Goal: Information Seeking & Learning: Find specific fact

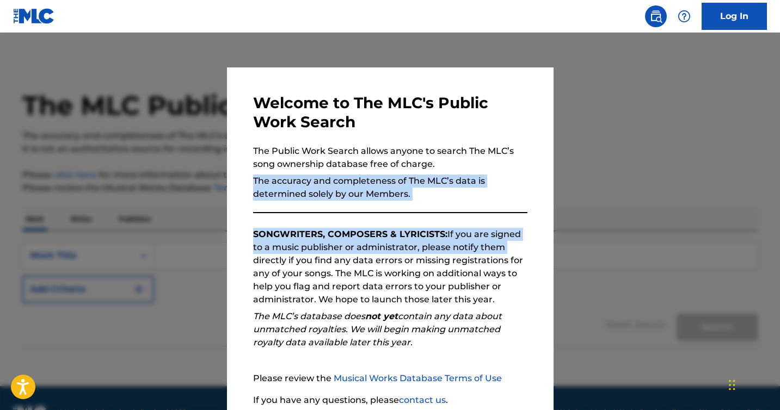
drag, startPoint x: 542, startPoint y: 202, endPoint x: 542, endPoint y: 253, distance: 51.2
click at [542, 253] on div "Welcome to The MLC's Public Work Search The Public Work Search allows anyone to…" at bounding box center [390, 282] width 327 height 431
click at [542, 249] on div "Welcome to The MLC's Public Work Search The Public Work Search allows anyone to…" at bounding box center [390, 282] width 327 height 431
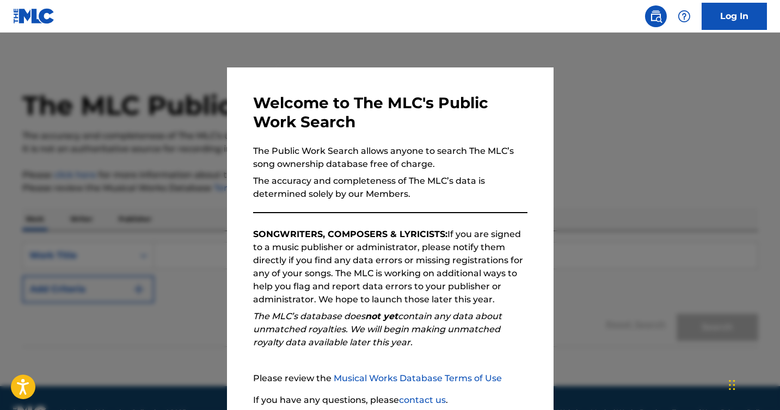
drag, startPoint x: 762, startPoint y: 158, endPoint x: 762, endPoint y: 182, distance: 23.9
click at [762, 182] on div at bounding box center [390, 238] width 780 height 410
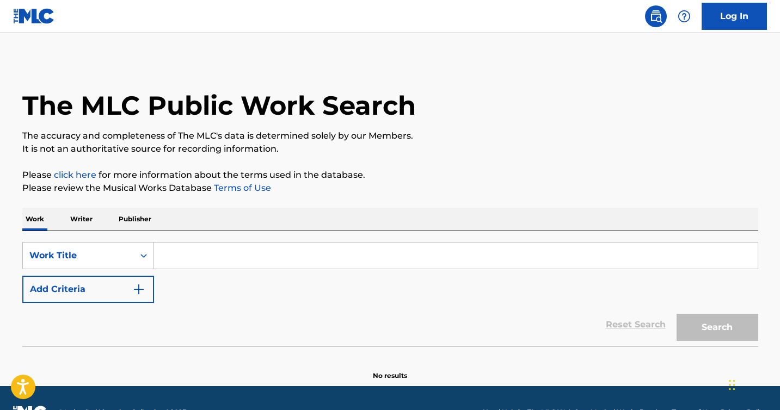
click at [174, 252] on input "Search Form" at bounding box center [456, 256] width 604 height 26
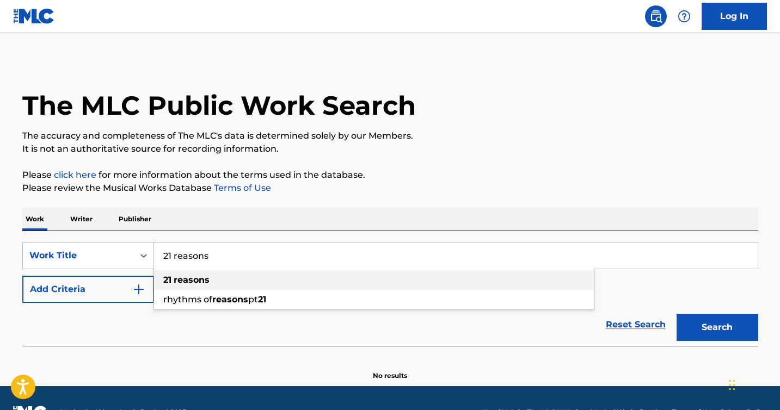
type input "21 reasons"
click at [171, 281] on span "Search Form" at bounding box center [172, 280] width 2 height 10
click at [715, 323] on button "Search" at bounding box center [718, 327] width 82 height 27
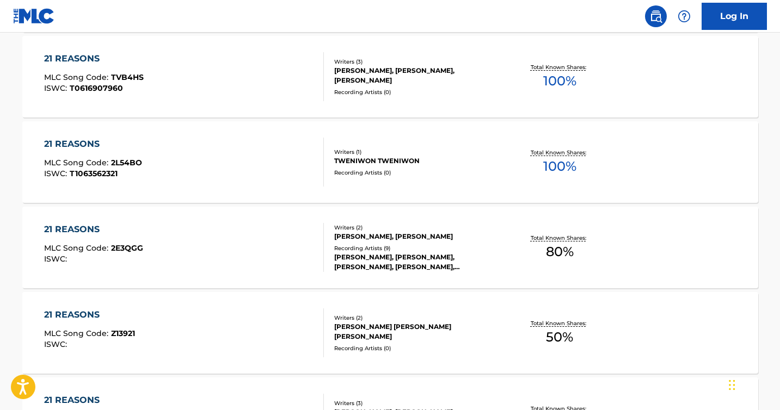
scroll to position [914, 0]
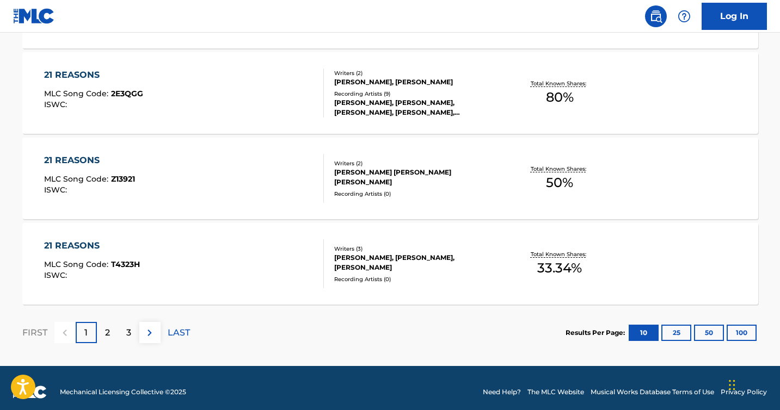
click at [106, 325] on div "2" at bounding box center [107, 332] width 21 height 21
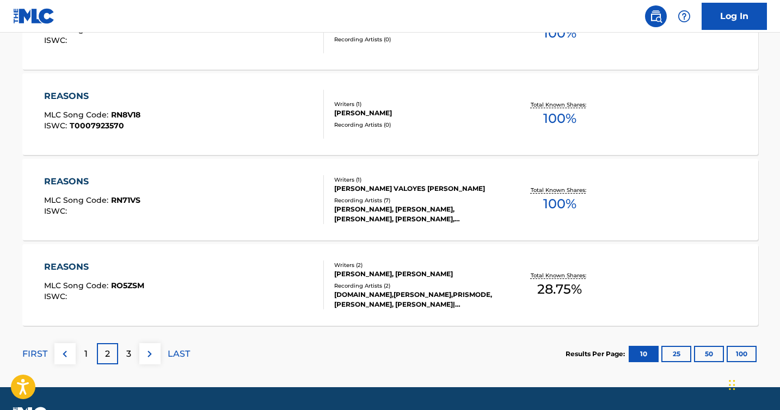
scroll to position [922, 0]
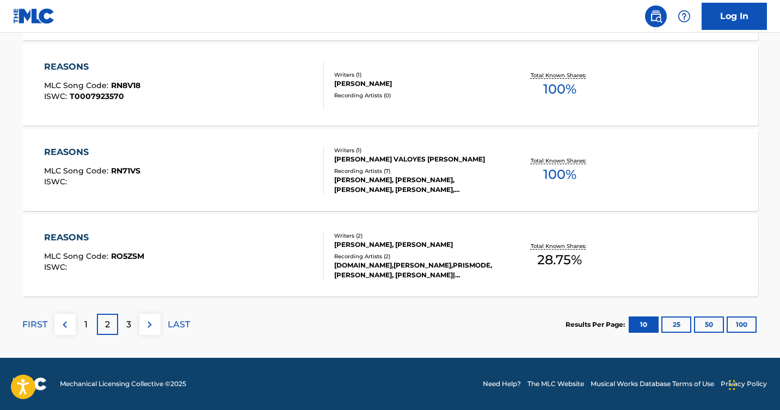
click at [87, 325] on p "1" at bounding box center [85, 324] width 3 height 13
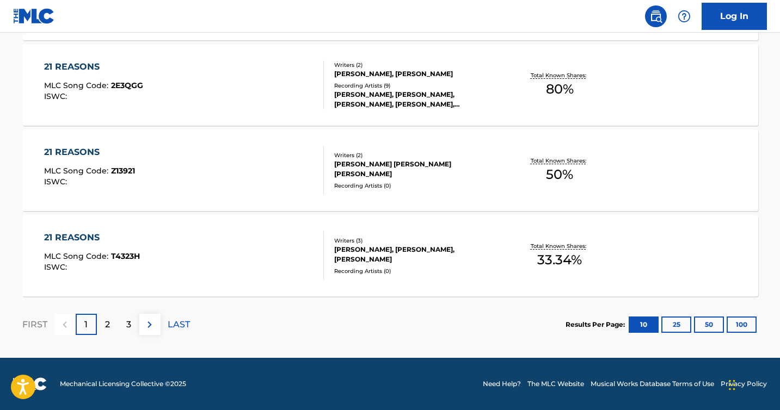
click at [453, 251] on div "[PERSON_NAME], [PERSON_NAME], [PERSON_NAME]" at bounding box center [416, 255] width 164 height 20
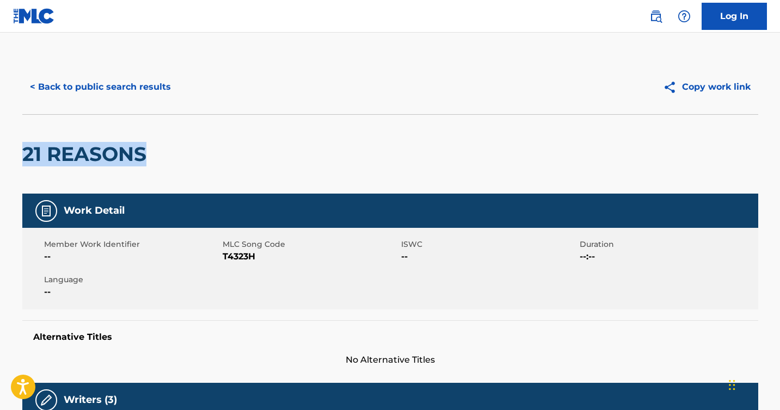
drag, startPoint x: 779, startPoint y: 131, endPoint x: 779, endPoint y: 170, distance: 38.6
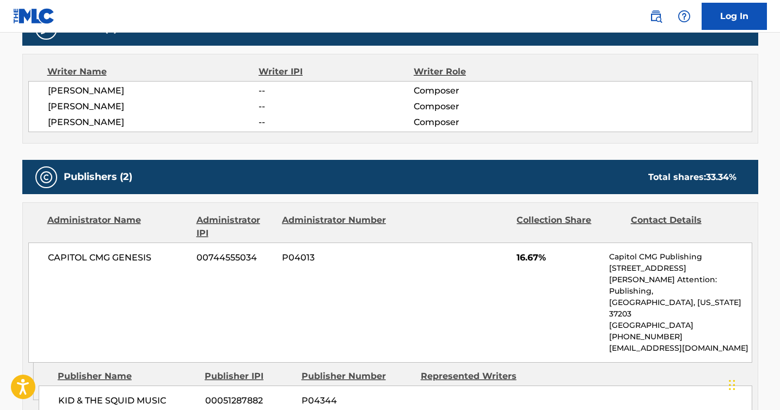
scroll to position [370, 0]
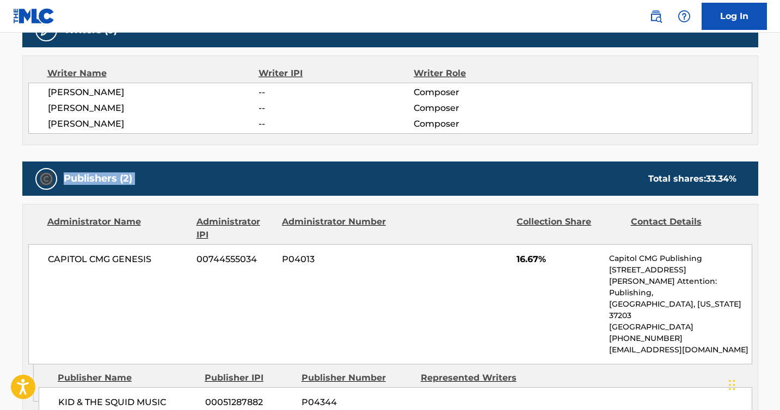
drag, startPoint x: 778, startPoint y: 158, endPoint x: 779, endPoint y: 140, distance: 18.0
click at [779, 140] on main "< Back to public search results Copy work link 21 REASONS Work Detail Member Wo…" at bounding box center [390, 209] width 780 height 1093
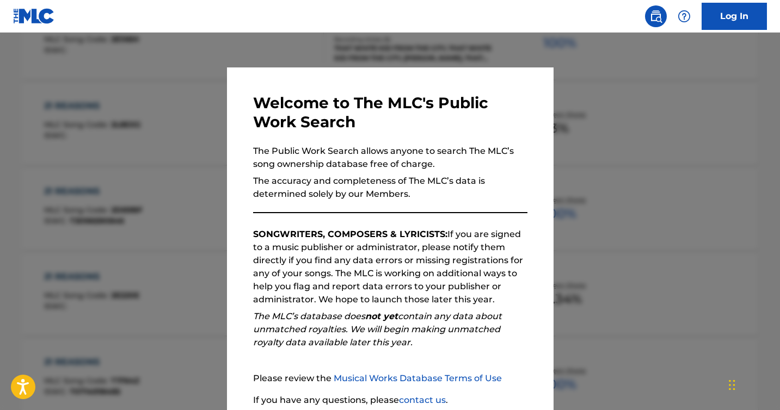
scroll to position [922, 0]
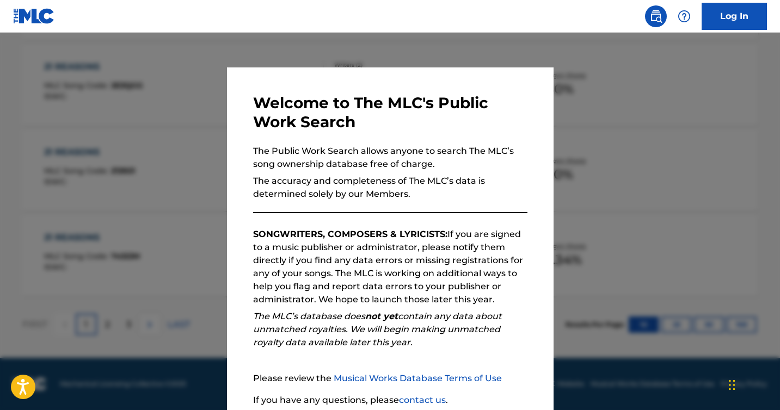
click at [666, 148] on div at bounding box center [390, 238] width 780 height 410
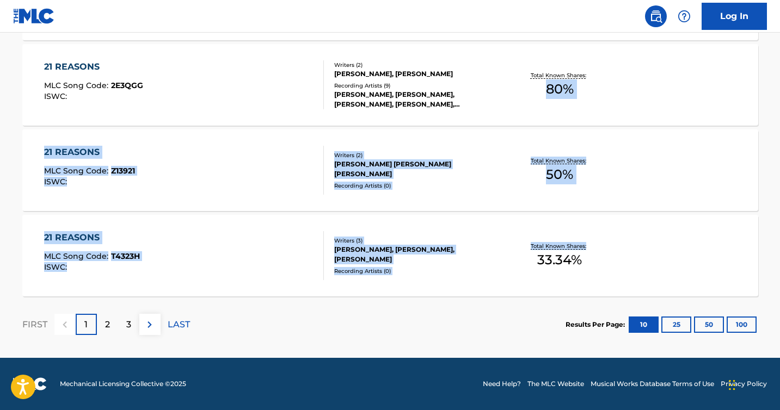
drag, startPoint x: 778, startPoint y: 243, endPoint x: 783, endPoint y: 89, distance: 153.6
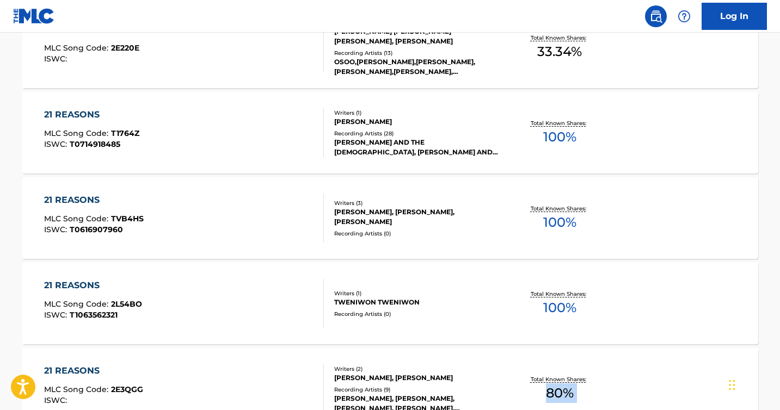
scroll to position [617, 0]
drag, startPoint x: 776, startPoint y: 80, endPoint x: 783, endPoint y: 197, distance: 117.2
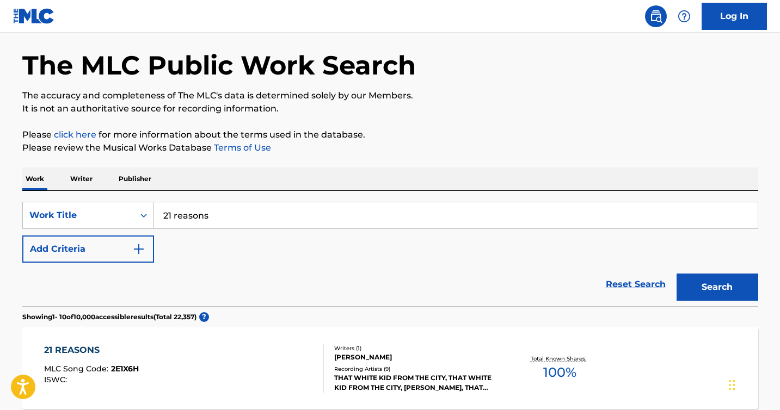
scroll to position [37, 0]
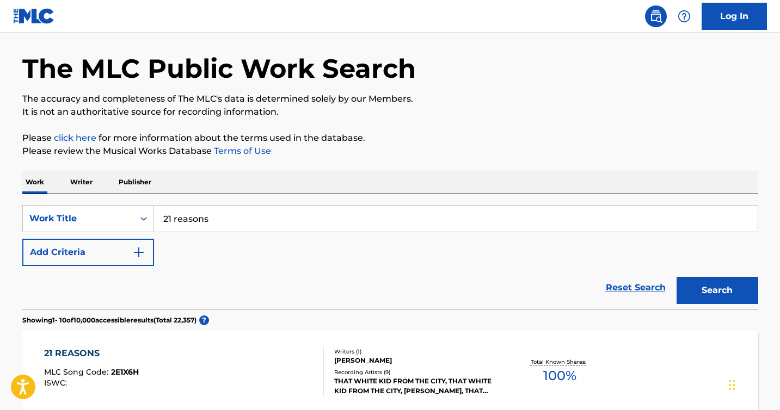
click at [255, 218] on input "21 reasons" at bounding box center [456, 219] width 604 height 26
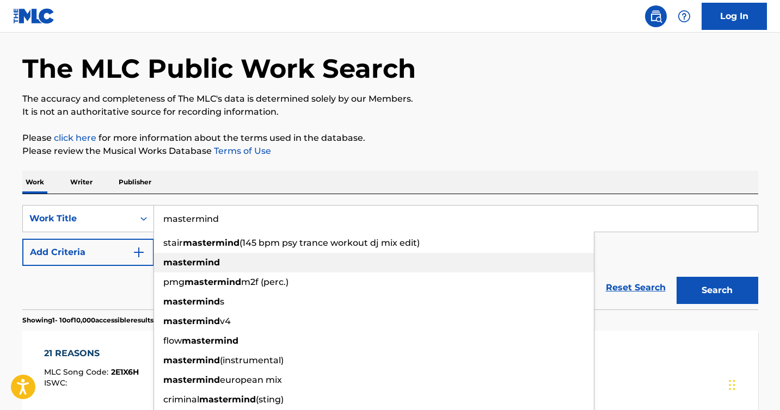
type input "mastermind"
click at [225, 261] on div "mastermind" at bounding box center [374, 263] width 440 height 20
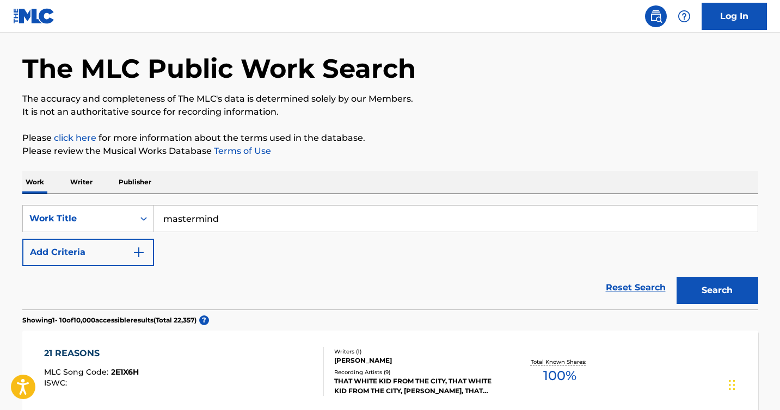
click at [724, 292] on button "Search" at bounding box center [718, 290] width 82 height 27
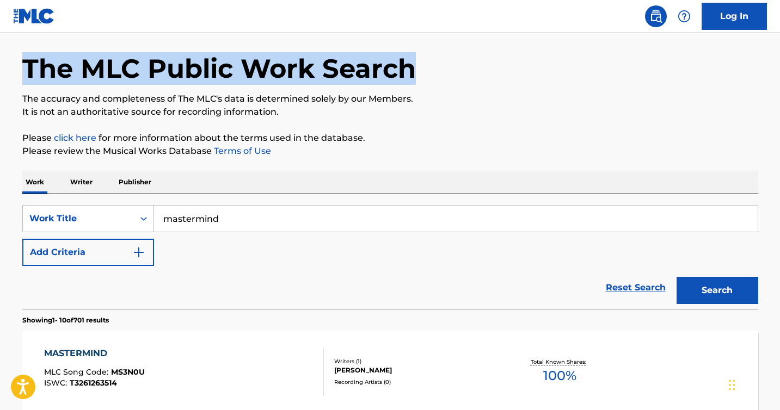
drag, startPoint x: 779, startPoint y: 51, endPoint x: 778, endPoint y: 91, distance: 40.8
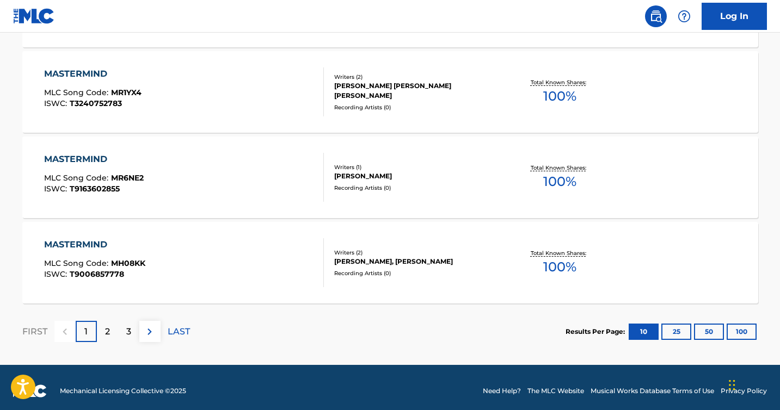
scroll to position [922, 0]
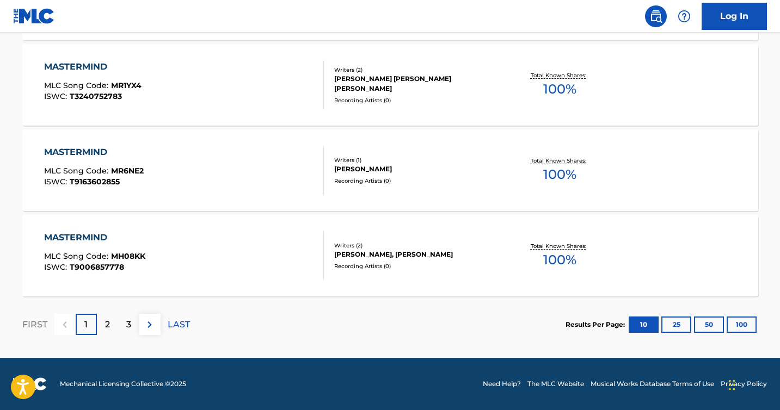
click at [180, 326] on p "LAST" at bounding box center [179, 324] width 22 height 13
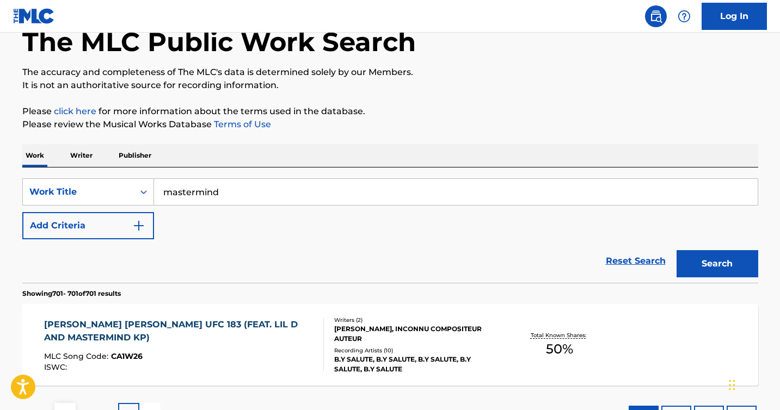
scroll to position [153, 0]
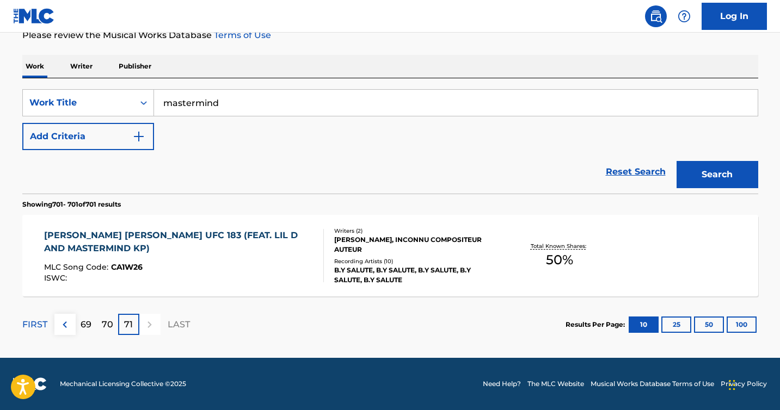
click at [71, 322] on img at bounding box center [64, 324] width 13 height 13
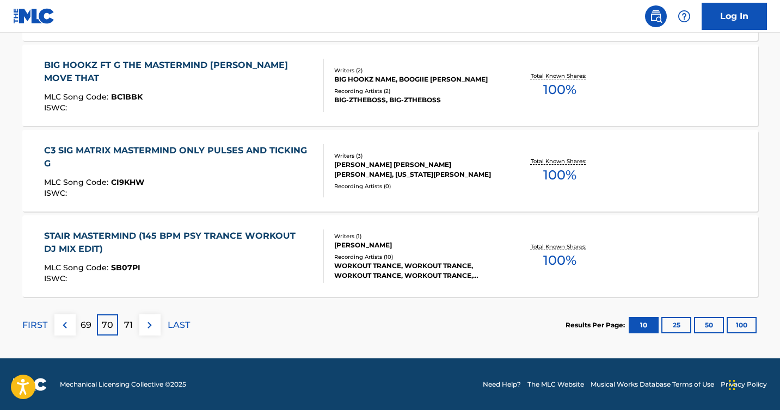
scroll to position [922, 0]
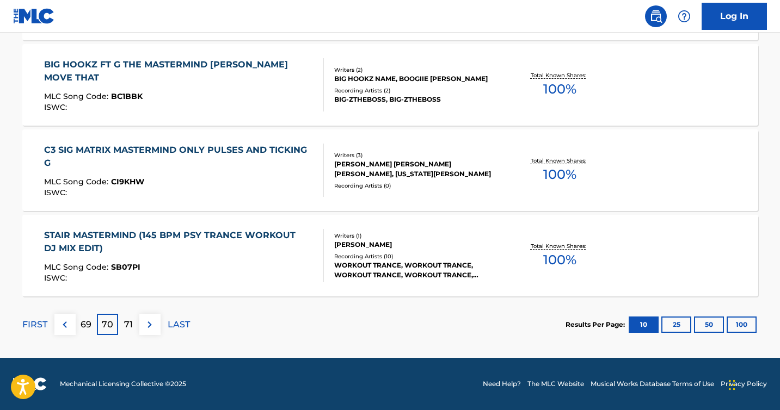
click at [34, 325] on p "FIRST" at bounding box center [34, 324] width 25 height 13
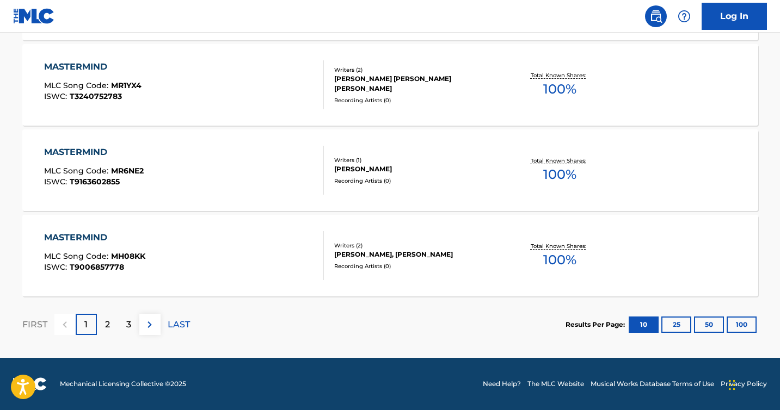
click at [106, 325] on p "2" at bounding box center [107, 324] width 5 height 13
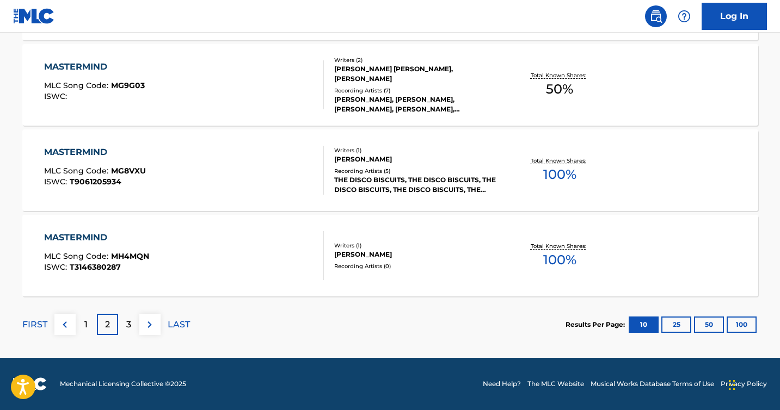
click at [122, 325] on div "3" at bounding box center [128, 324] width 21 height 21
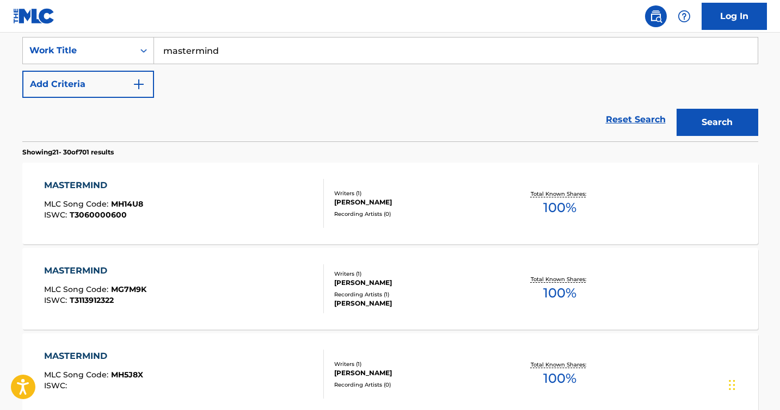
scroll to position [204, 0]
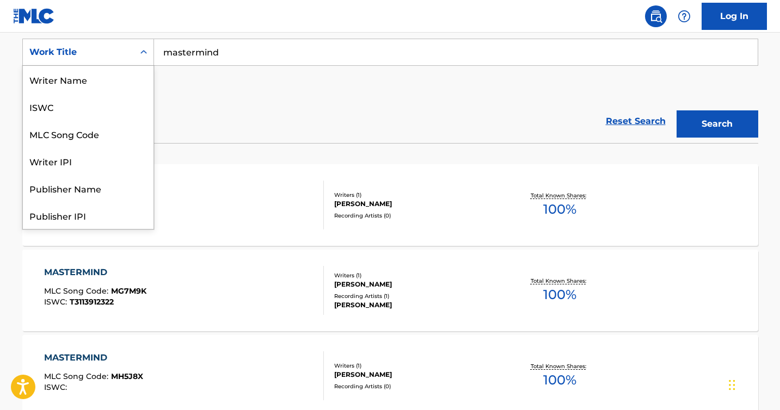
scroll to position [54, 0]
click at [130, 48] on div "Work Title" at bounding box center [78, 52] width 111 height 21
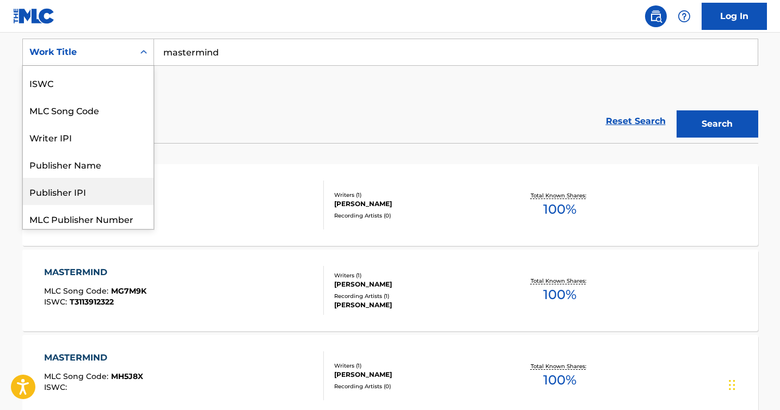
scroll to position [0, 0]
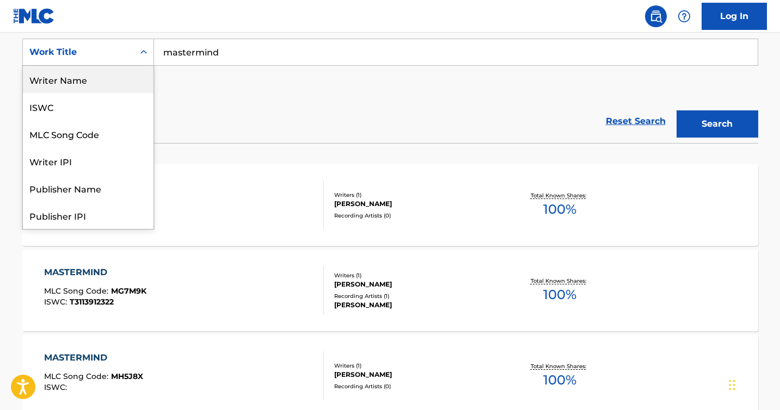
click at [64, 81] on div "Writer Name" at bounding box center [88, 79] width 131 height 27
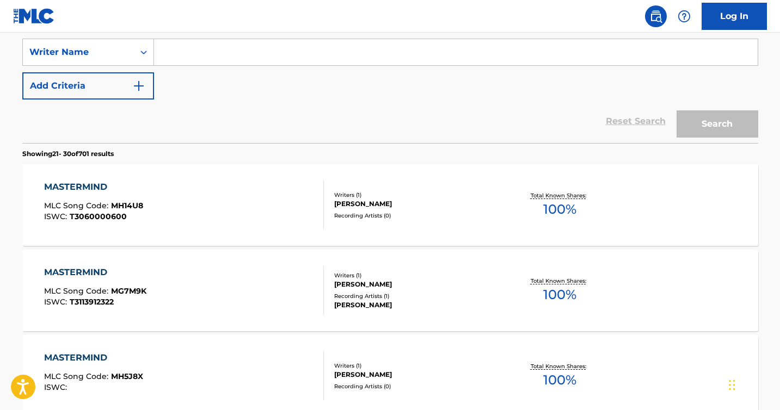
click at [179, 58] on input "Search Form" at bounding box center [456, 52] width 604 height 26
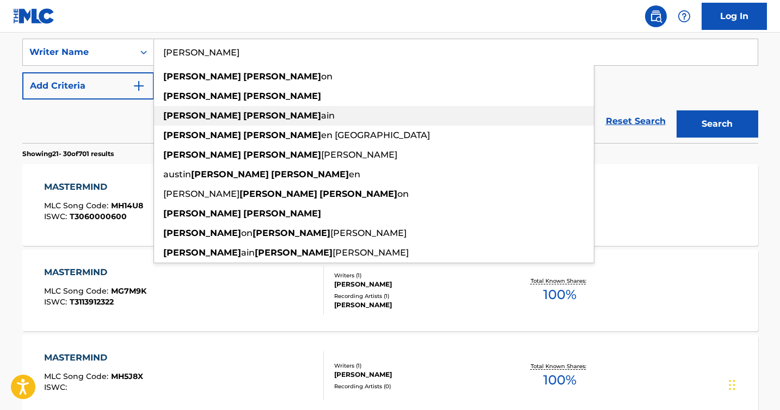
click at [173, 115] on strong "[PERSON_NAME]" at bounding box center [202, 115] width 78 height 10
type input "[PERSON_NAME]"
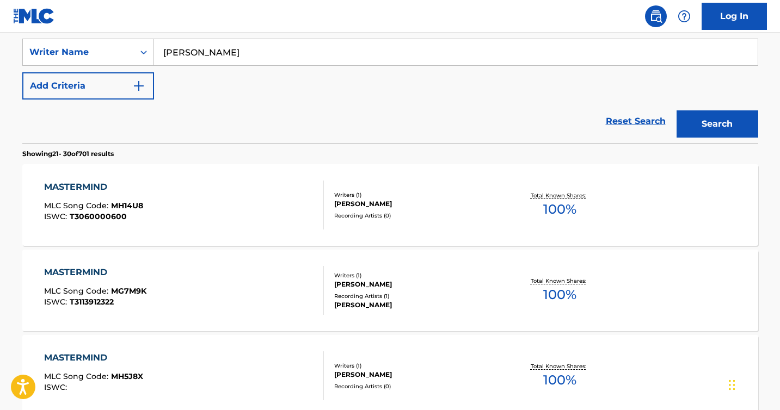
click at [720, 121] on button "Search" at bounding box center [718, 123] width 82 height 27
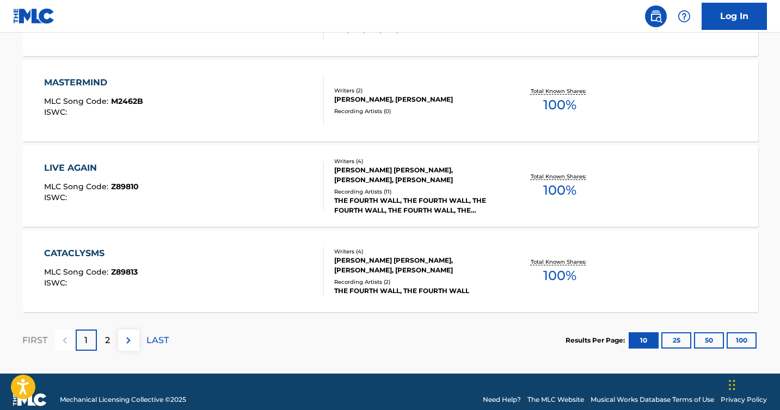
scroll to position [907, 0]
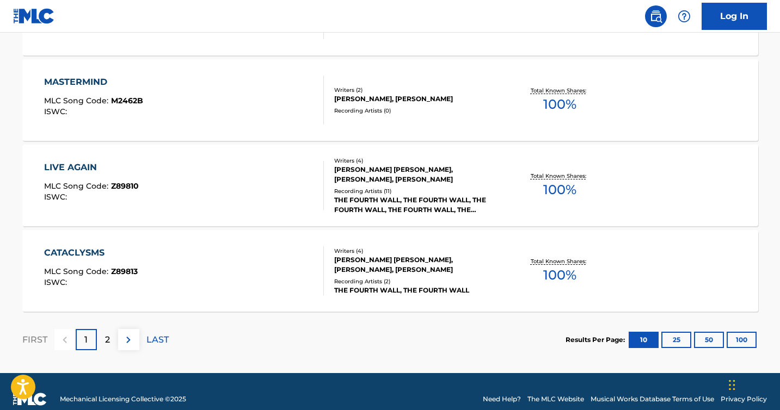
click at [106, 338] on p "2" at bounding box center [107, 340] width 5 height 13
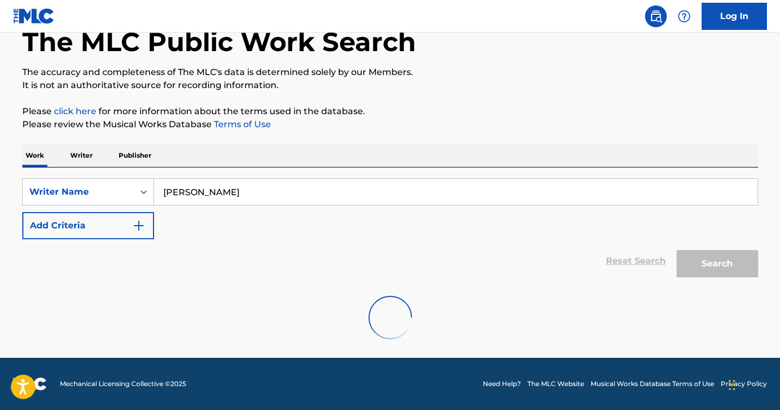
scroll to position [751, 0]
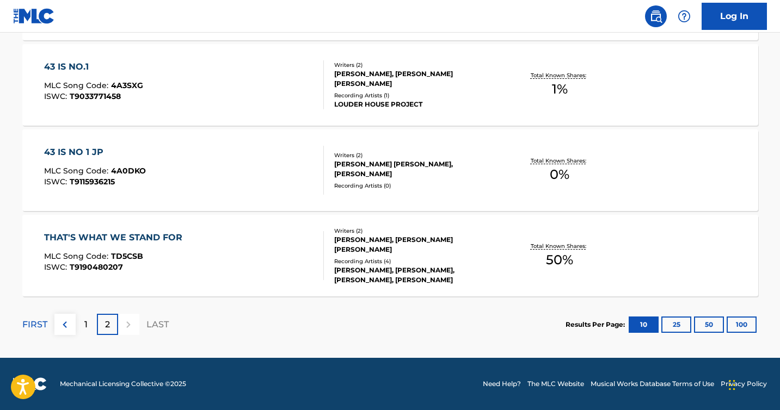
drag, startPoint x: 779, startPoint y: 269, endPoint x: 777, endPoint y: 256, distance: 13.7
drag, startPoint x: 777, startPoint y: 256, endPoint x: 777, endPoint y: 245, distance: 10.9
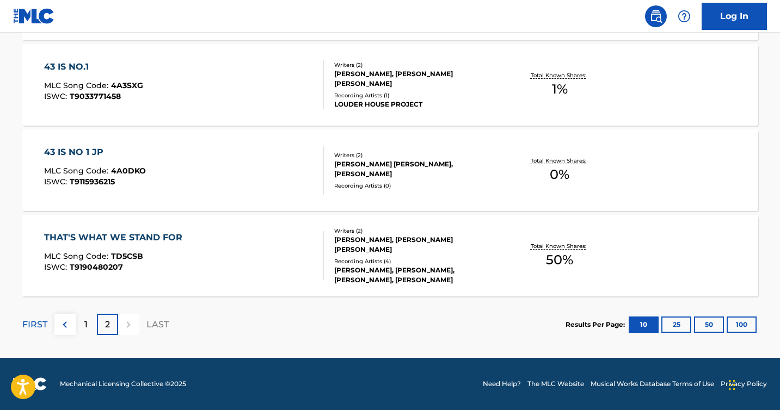
drag, startPoint x: 777, startPoint y: 265, endPoint x: 780, endPoint y: 256, distance: 9.6
click at [87, 319] on p "1" at bounding box center [85, 324] width 3 height 13
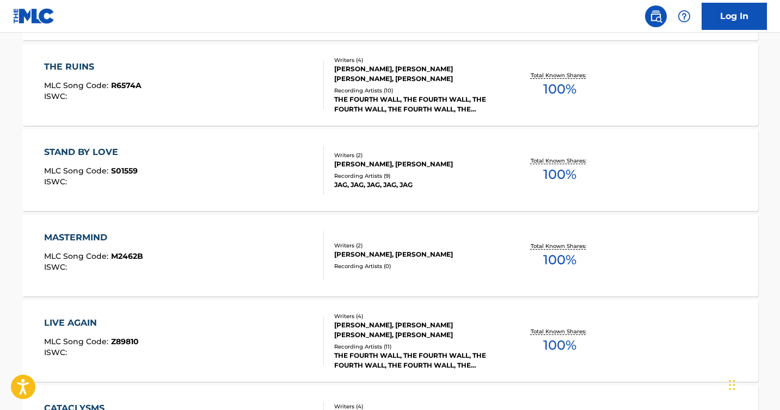
click at [372, 164] on div "[PERSON_NAME], [PERSON_NAME]" at bounding box center [416, 164] width 164 height 10
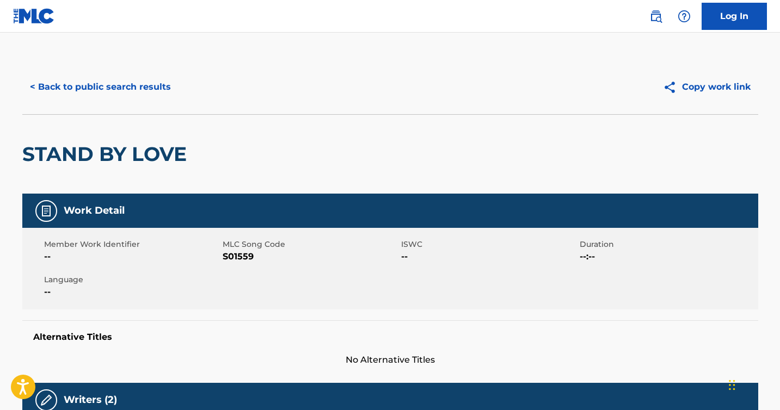
drag, startPoint x: 779, startPoint y: 105, endPoint x: 779, endPoint y: 116, distance: 11.4
drag, startPoint x: 779, startPoint y: 116, endPoint x: 779, endPoint y: 127, distance: 10.9
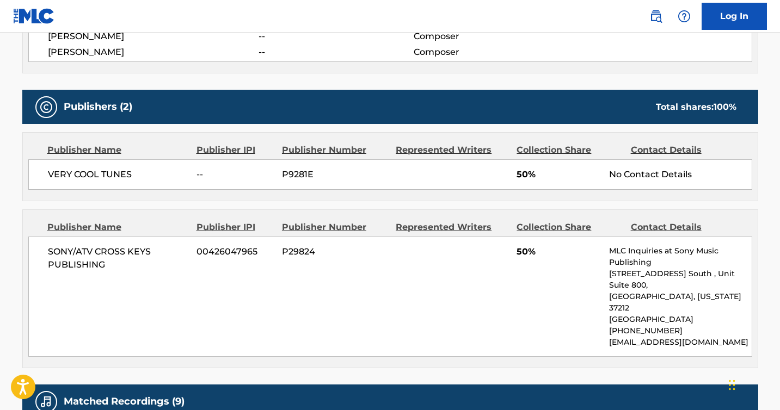
scroll to position [419, 0]
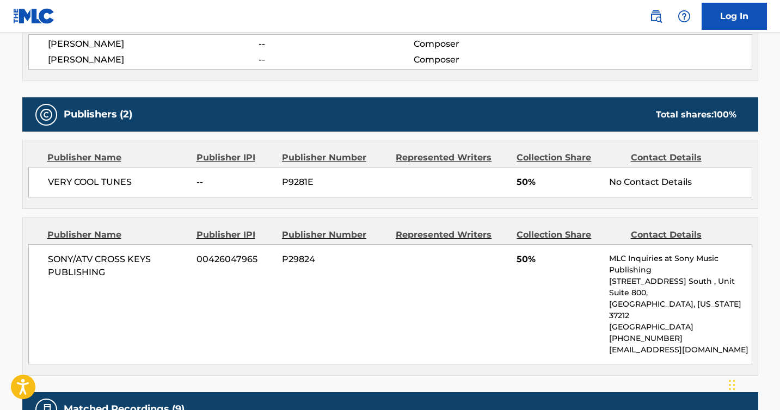
click at [301, 174] on div "VERY COOL TUNES -- P9281E 50% No Contact Details" at bounding box center [390, 182] width 724 height 30
click at [301, 182] on span "P9281E" at bounding box center [335, 182] width 106 height 13
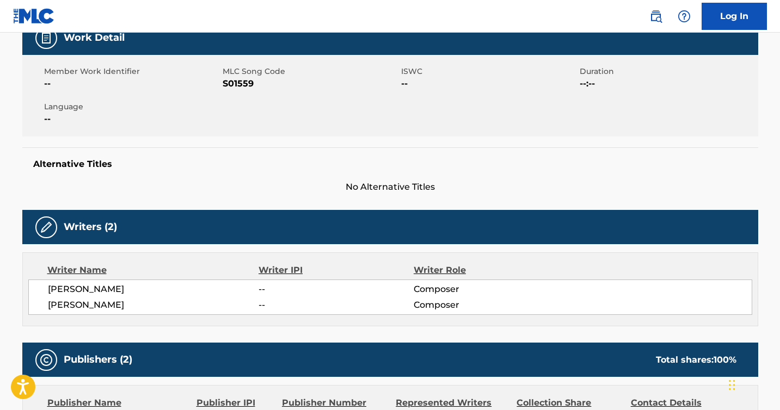
scroll to position [175, 0]
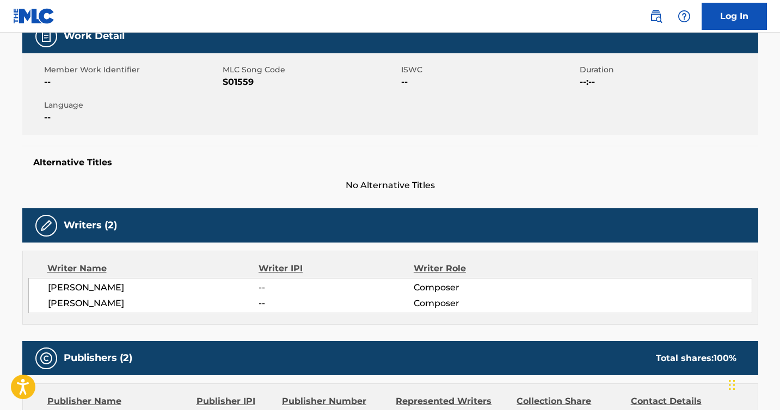
click at [94, 224] on h5 "Writers (2)" at bounding box center [90, 225] width 53 height 13
click at [82, 359] on h5 "Publishers (2)" at bounding box center [98, 358] width 69 height 13
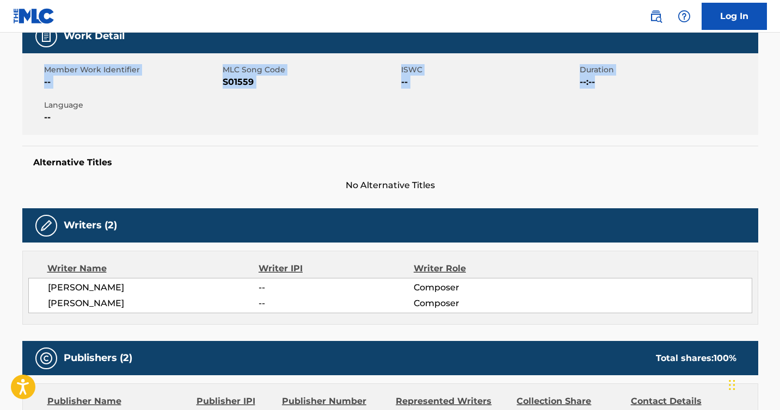
drag, startPoint x: 779, startPoint y: 96, endPoint x: 779, endPoint y: 47, distance: 48.4
click at [779, 47] on html "Accessibility Screen-Reader Guide, Feedback, and Issue Reporting | New window C…" at bounding box center [390, 30] width 780 height 410
click at [776, 52] on main "< Back to public search results Copy work link STAND BY LOVE Work Detail Member…" at bounding box center [390, 416] width 780 height 1117
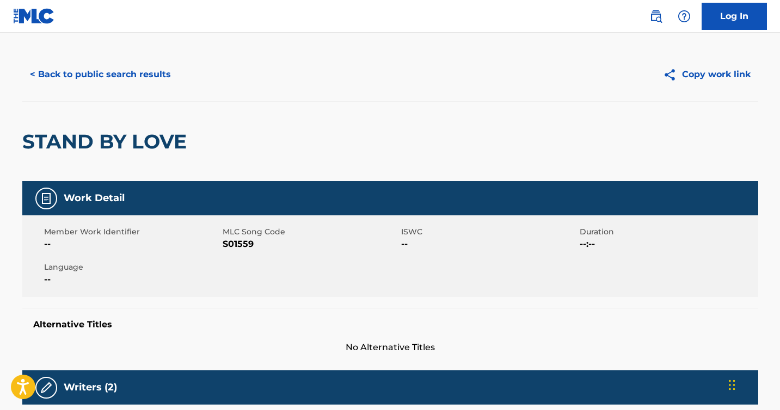
scroll to position [0, 0]
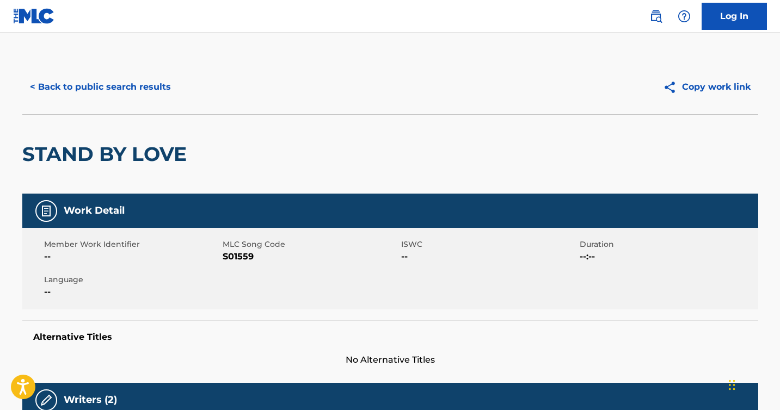
click at [69, 86] on button "< Back to public search results" at bounding box center [100, 86] width 156 height 27
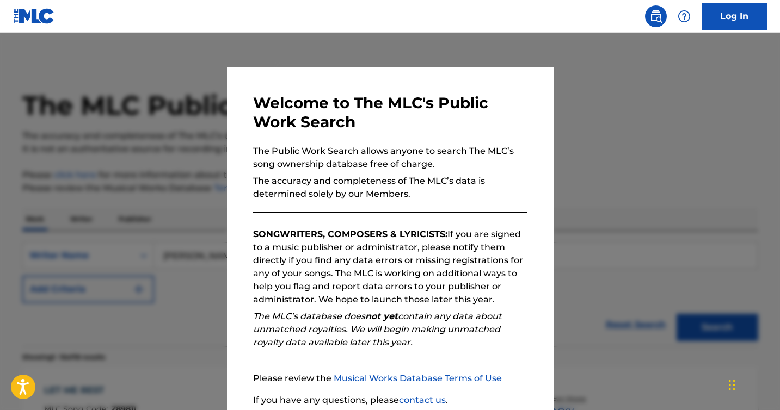
scroll to position [779, 0]
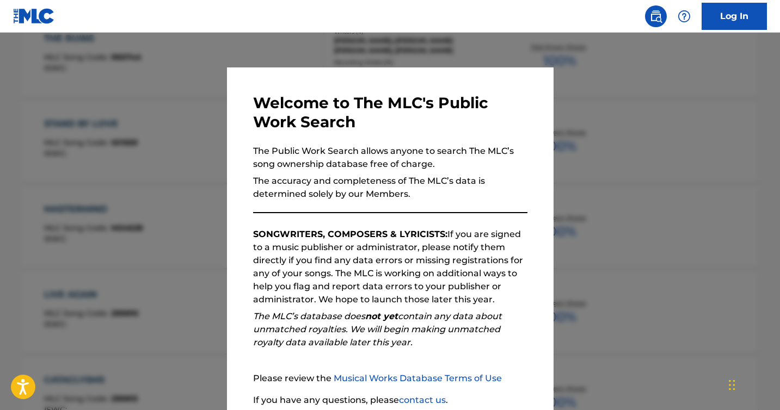
click at [602, 152] on div at bounding box center [390, 238] width 780 height 410
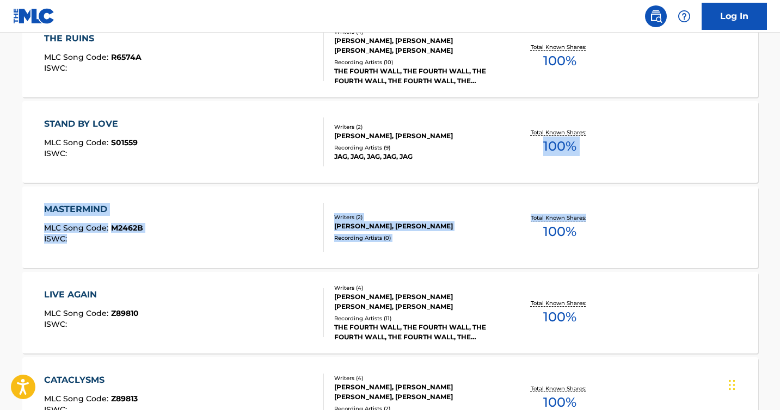
drag, startPoint x: 778, startPoint y: 261, endPoint x: 778, endPoint y: 128, distance: 133.3
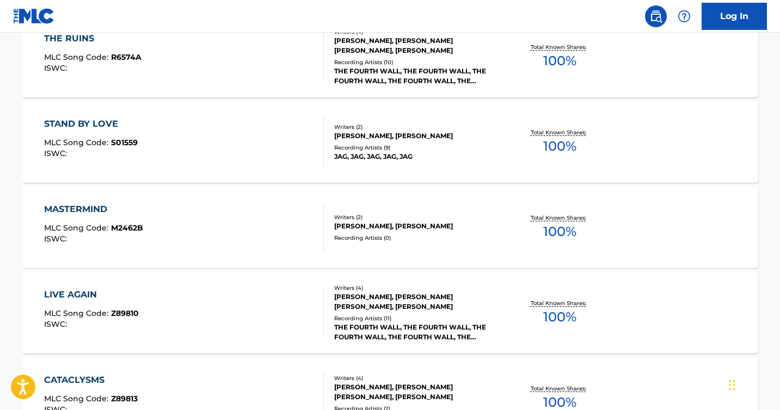
drag, startPoint x: 778, startPoint y: 114, endPoint x: 778, endPoint y: 106, distance: 7.6
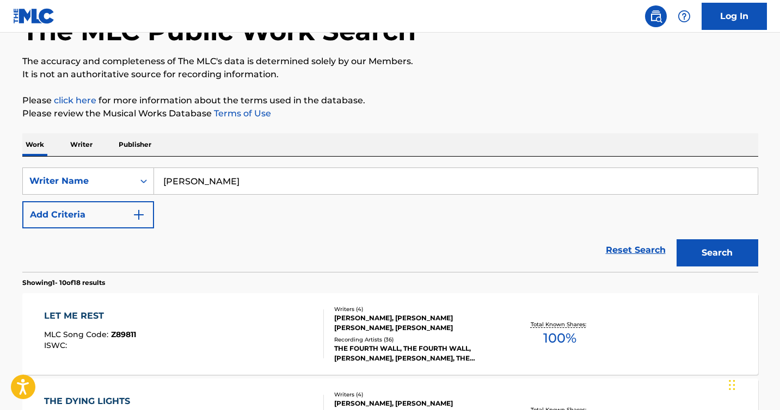
scroll to position [74, 0]
click at [224, 182] on input "[PERSON_NAME]" at bounding box center [456, 182] width 604 height 26
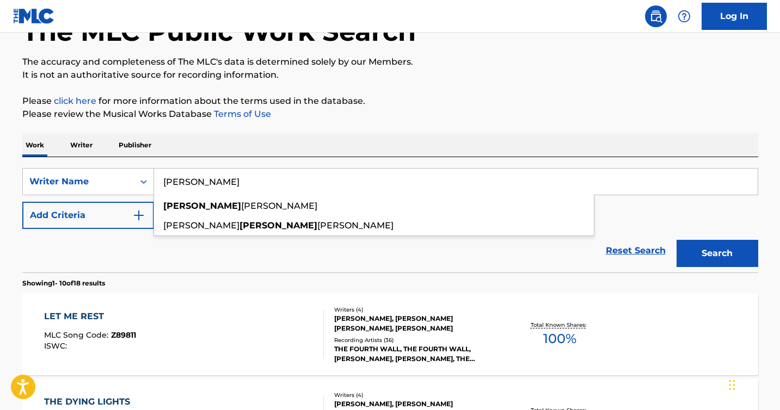
click at [267, 187] on input "[PERSON_NAME]" at bounding box center [456, 182] width 604 height 26
type input "[PERSON_NAME]"
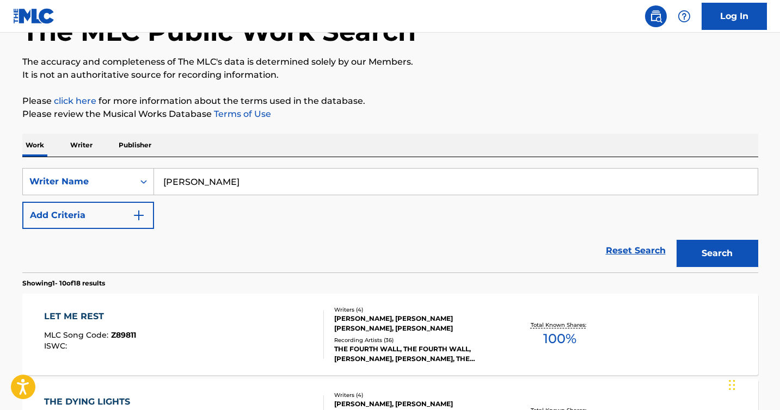
click at [302, 261] on div "Reset Search Search" at bounding box center [390, 251] width 736 height 44
click at [711, 255] on button "Search" at bounding box center [718, 253] width 82 height 27
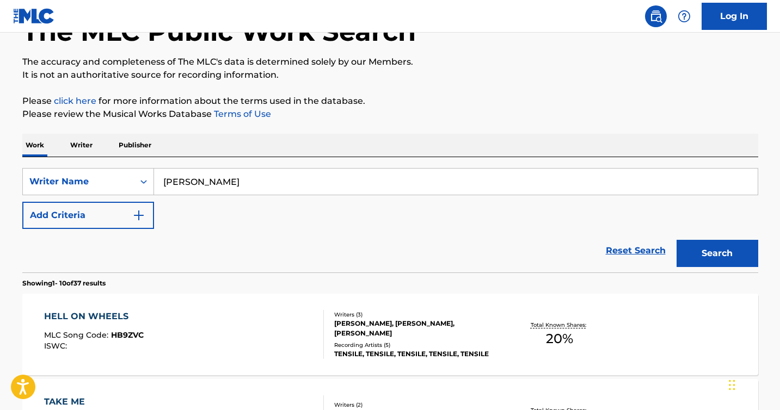
drag, startPoint x: 779, startPoint y: 141, endPoint x: 779, endPoint y: 150, distance: 8.7
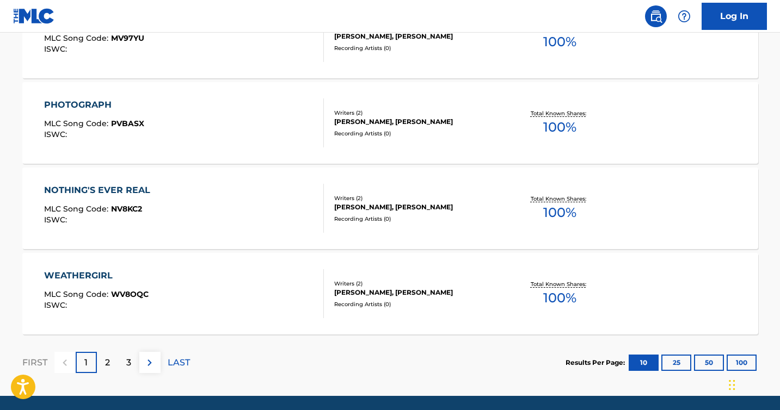
scroll to position [908, 0]
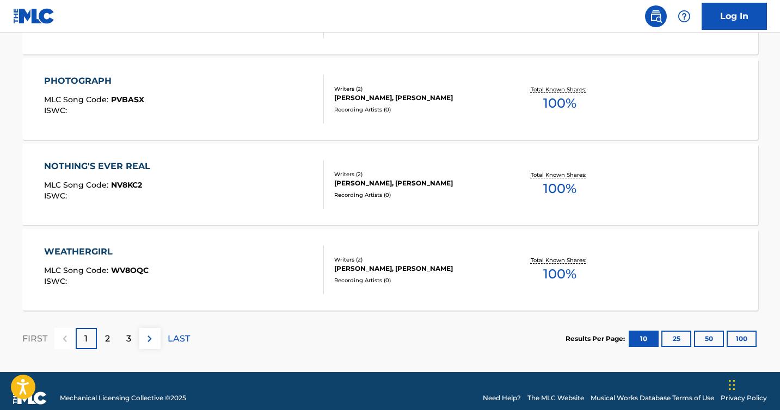
click at [105, 336] on p "2" at bounding box center [107, 339] width 5 height 13
click at [130, 335] on p "3" at bounding box center [128, 339] width 5 height 13
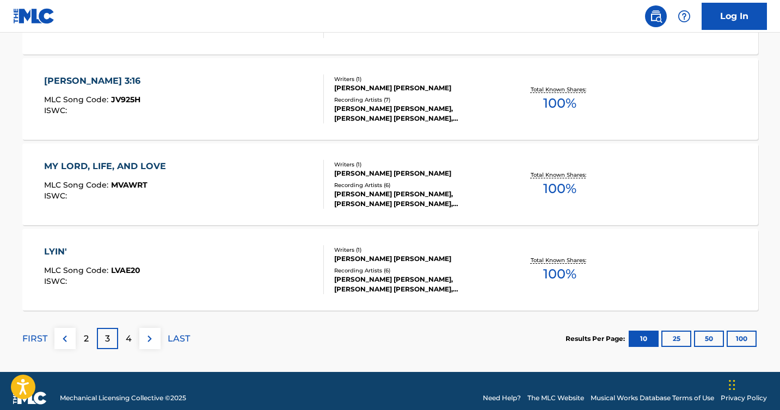
drag, startPoint x: 779, startPoint y: 283, endPoint x: 779, endPoint y: 272, distance: 11.4
drag, startPoint x: 779, startPoint y: 272, endPoint x: 779, endPoint y: 243, distance: 28.8
